Goal: Information Seeking & Learning: Learn about a topic

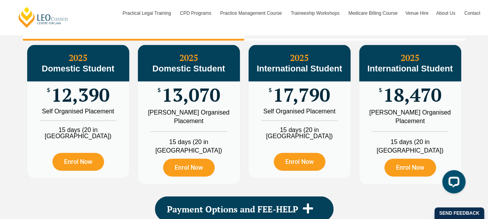
scroll to position [862, 0]
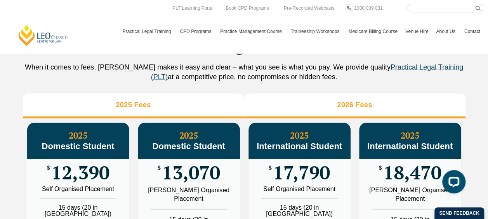
click at [321, 113] on li "2026 Fees" at bounding box center [354, 106] width 221 height 25
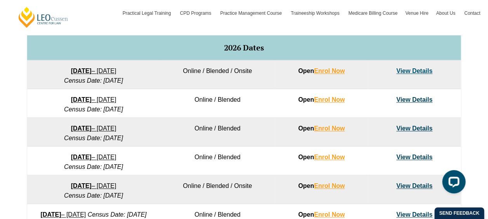
scroll to position [474, 0]
